Goal: Navigation & Orientation: Find specific page/section

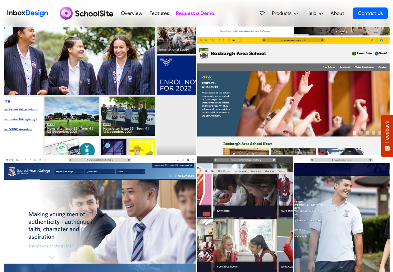
scroll to position [261, 0]
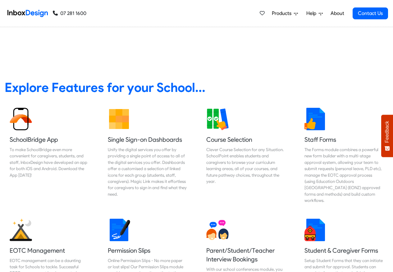
scroll to position [261, 0]
